Goal: Task Accomplishment & Management: Use online tool/utility

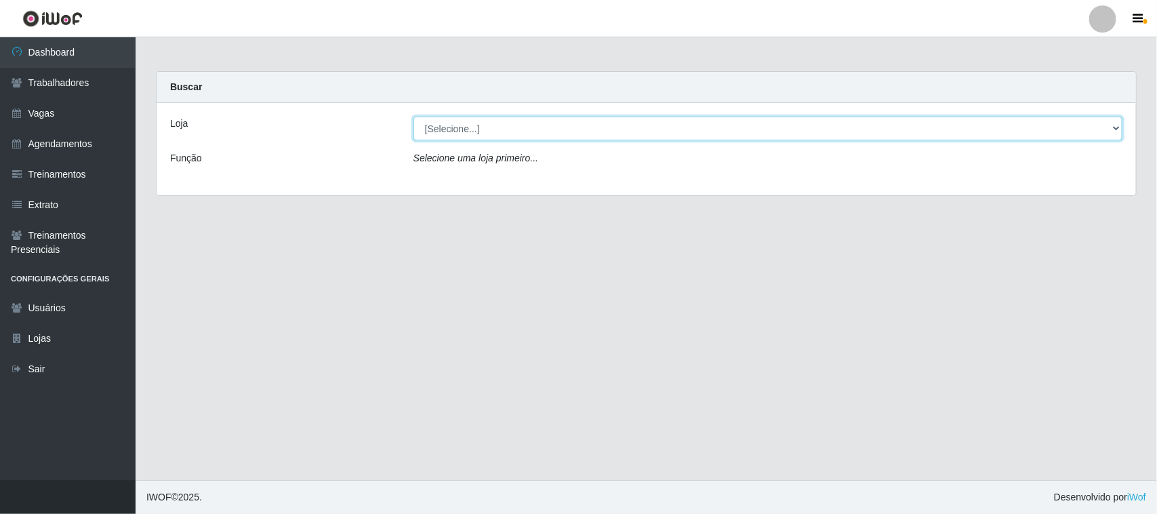
click at [603, 126] on select "[Selecione...] [GEOGRAPHIC_DATA]" at bounding box center [767, 129] width 709 height 24
select select "65"
click at [413, 117] on select "[Selecione...] [GEOGRAPHIC_DATA]" at bounding box center [767, 129] width 709 height 24
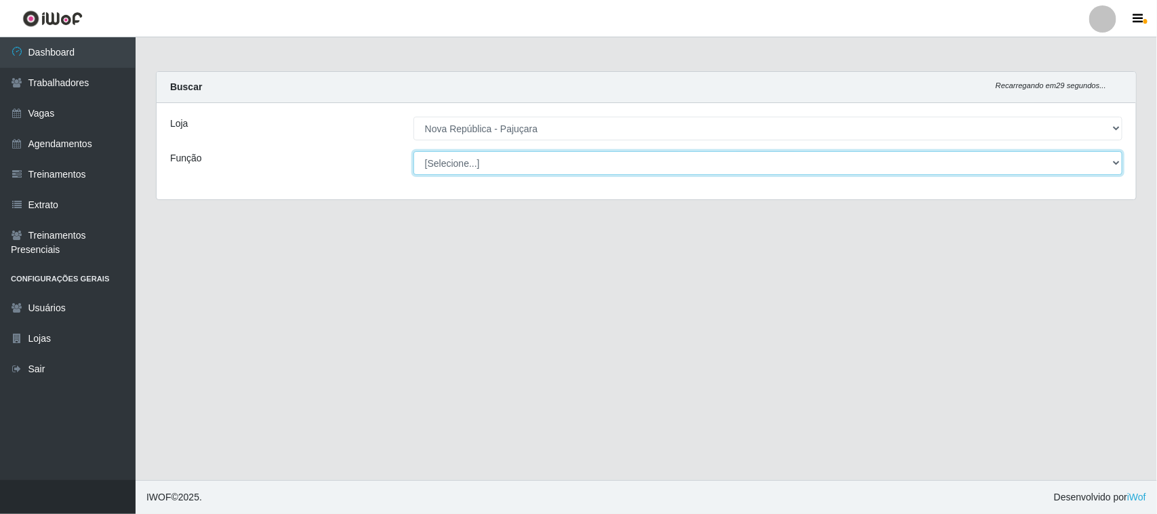
click at [603, 156] on select "[Selecione...] Balconista Operador de Caixa Repositor" at bounding box center [767, 163] width 709 height 24
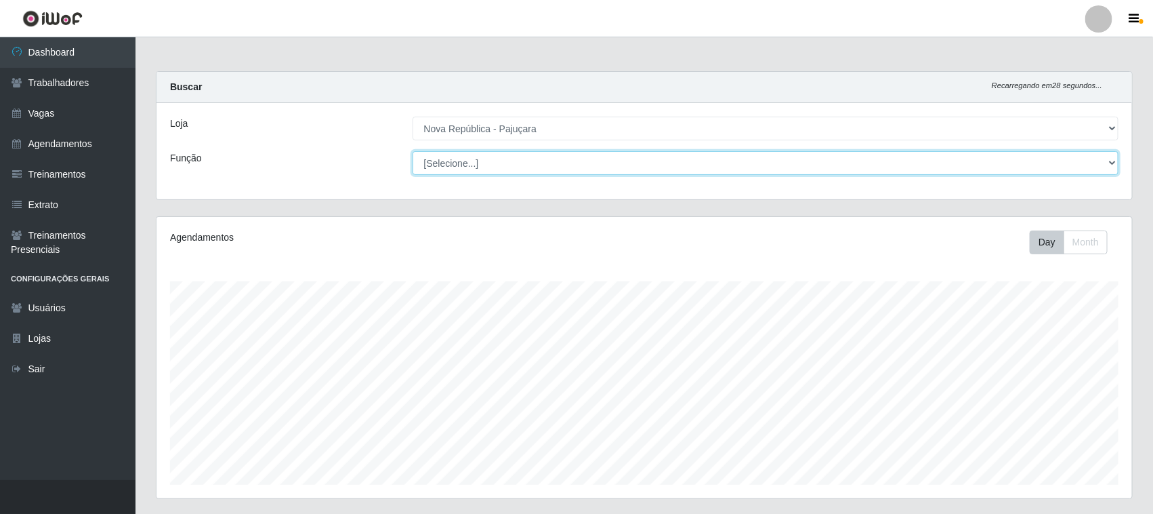
scroll to position [282, 976]
select select "22"
click at [413, 151] on select "[Selecione...] Balconista Operador de Caixa Repositor" at bounding box center [766, 163] width 707 height 24
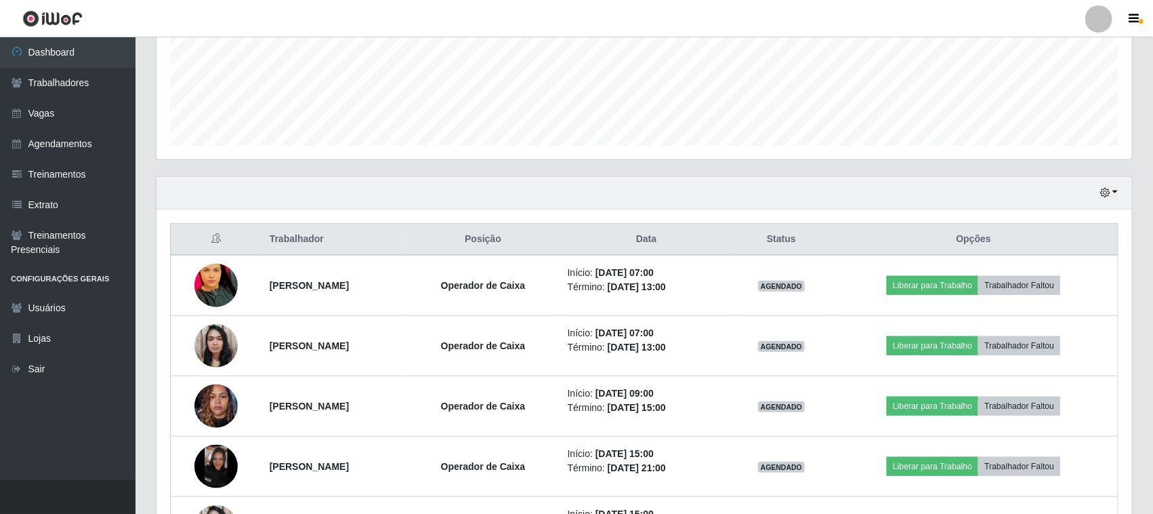
scroll to position [423, 0]
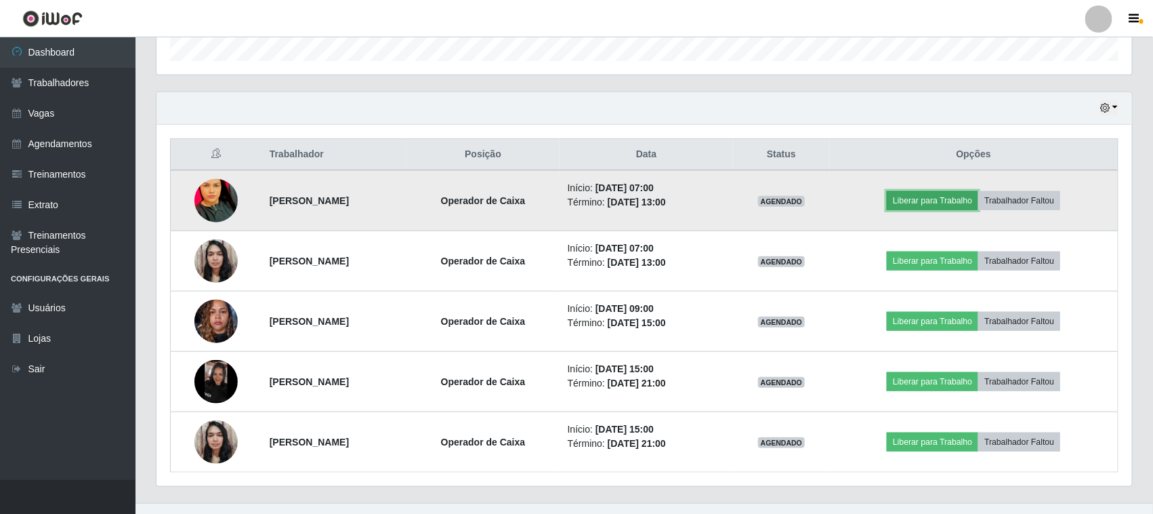
click at [930, 196] on button "Liberar para Trabalho" at bounding box center [932, 200] width 91 height 19
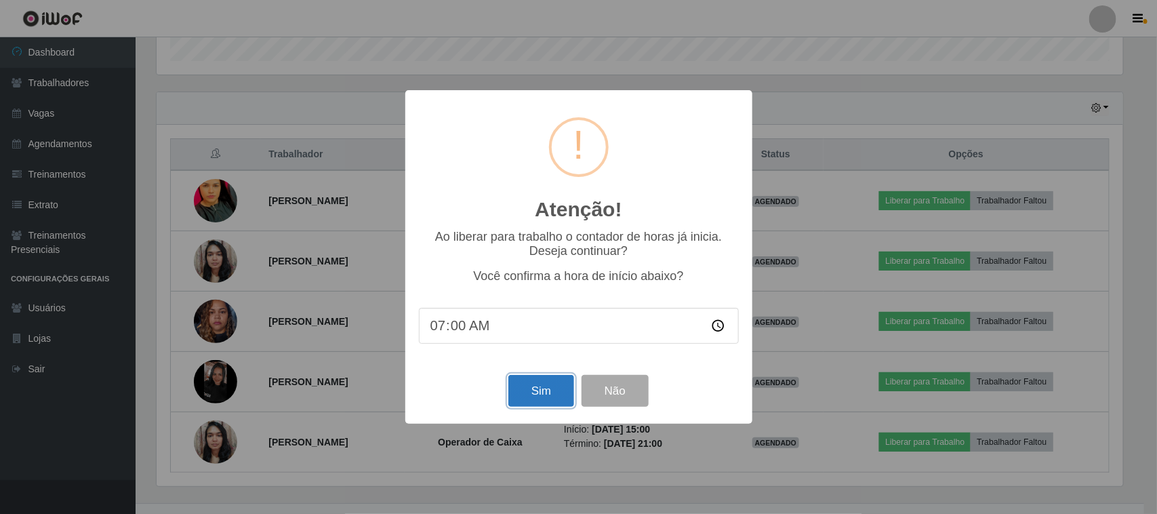
click at [554, 392] on button "Sim" at bounding box center [541, 391] width 66 height 32
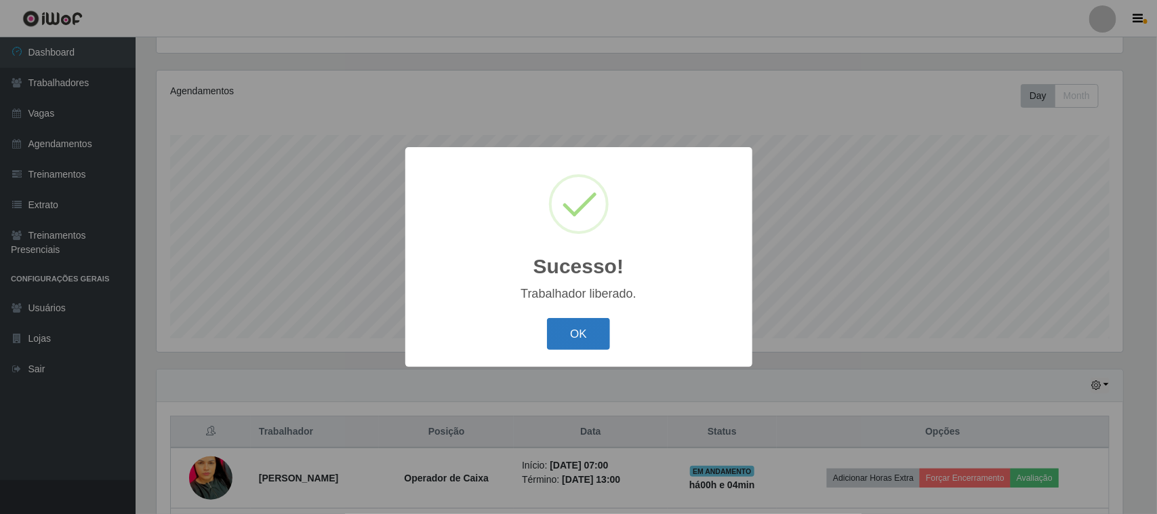
click at [589, 332] on button "OK" at bounding box center [578, 334] width 63 height 32
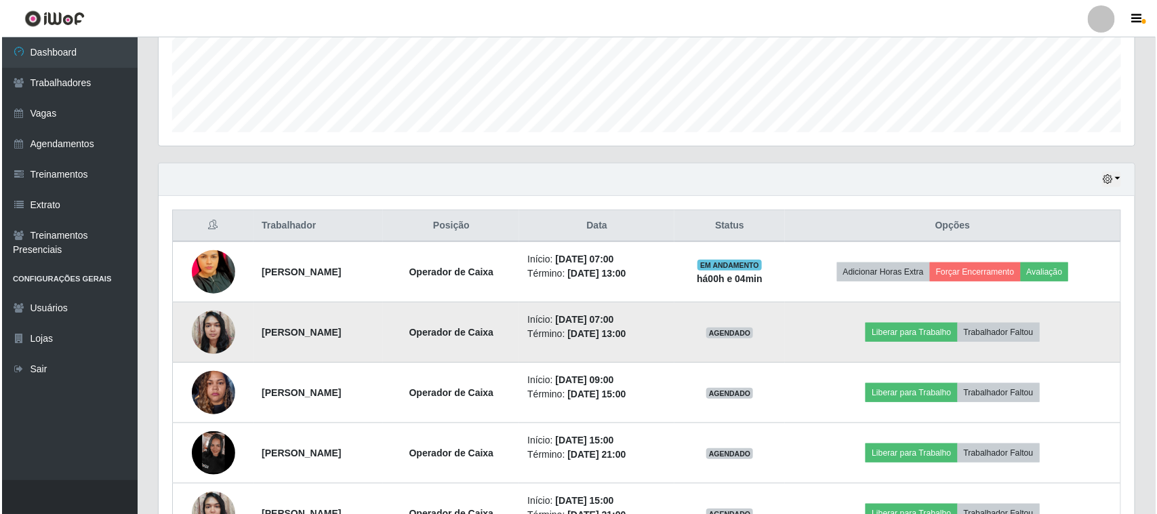
scroll to position [400, 0]
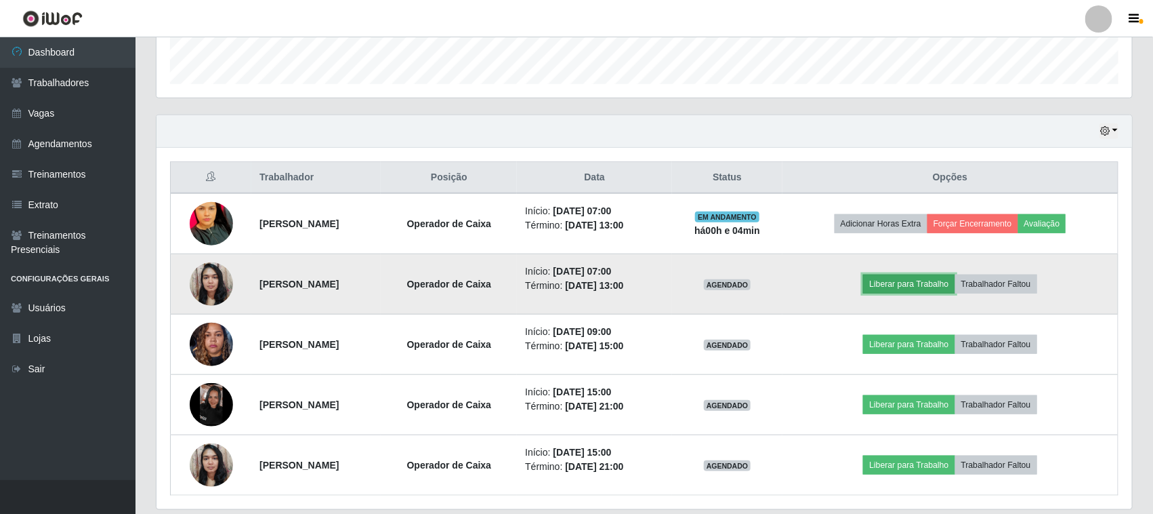
click at [919, 280] on button "Liberar para Trabalho" at bounding box center [908, 283] width 91 height 19
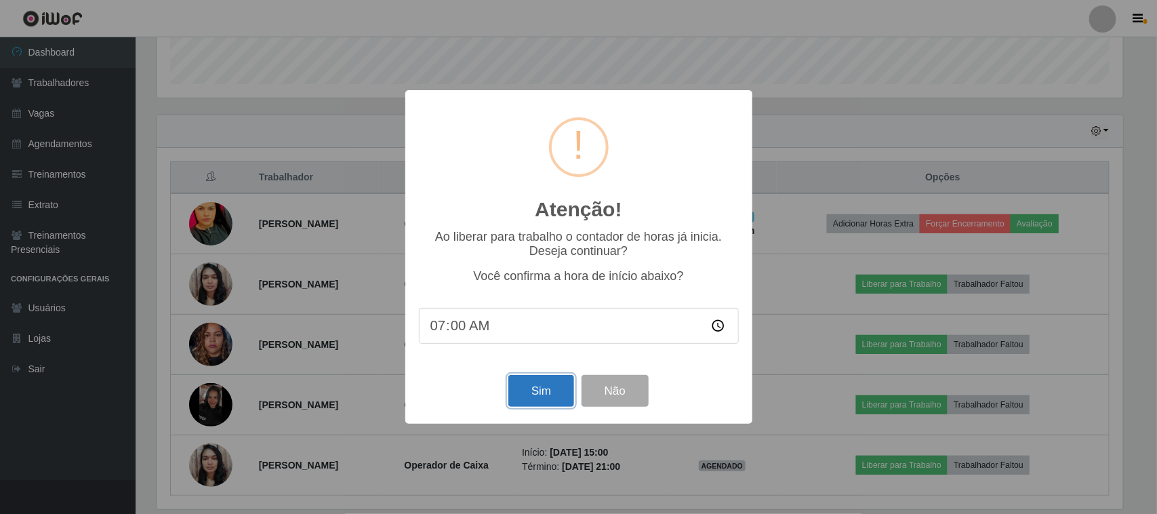
click at [539, 398] on button "Sim" at bounding box center [541, 391] width 66 height 32
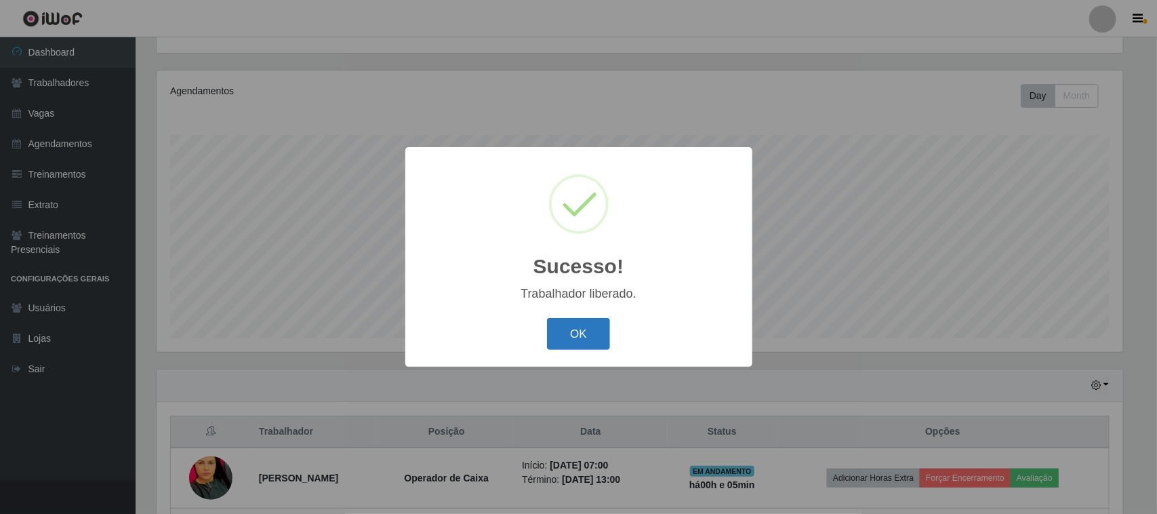
click at [578, 336] on button "OK" at bounding box center [578, 334] width 63 height 32
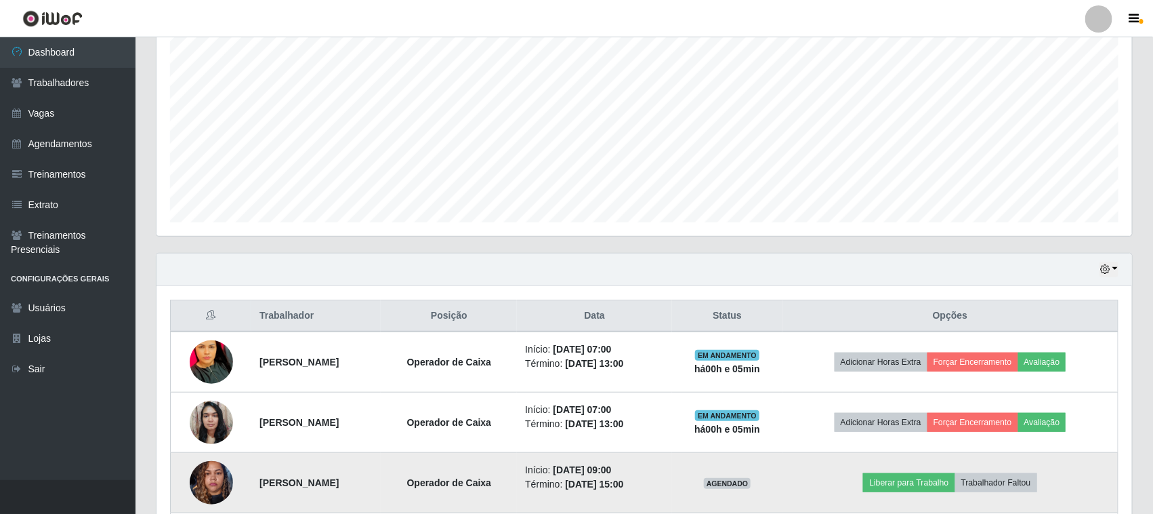
scroll to position [194, 0]
